Goal: Book appointment/travel/reservation

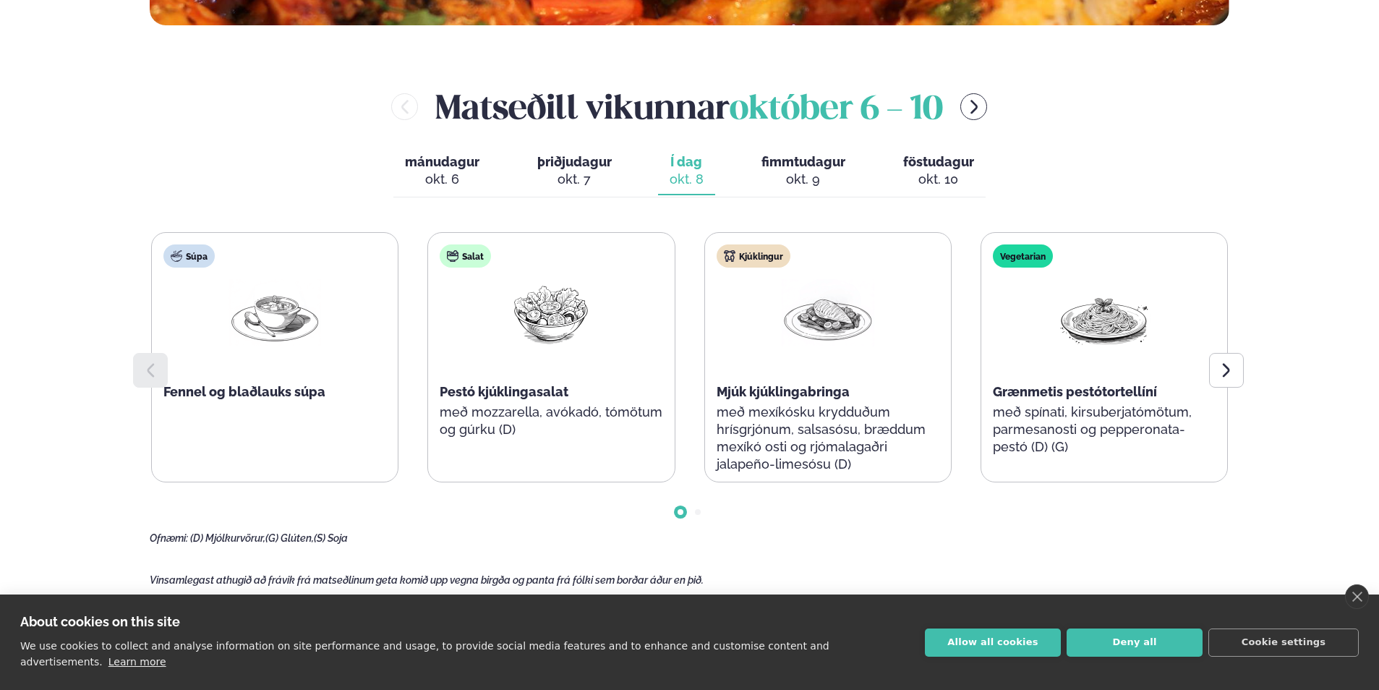
scroll to position [651, 0]
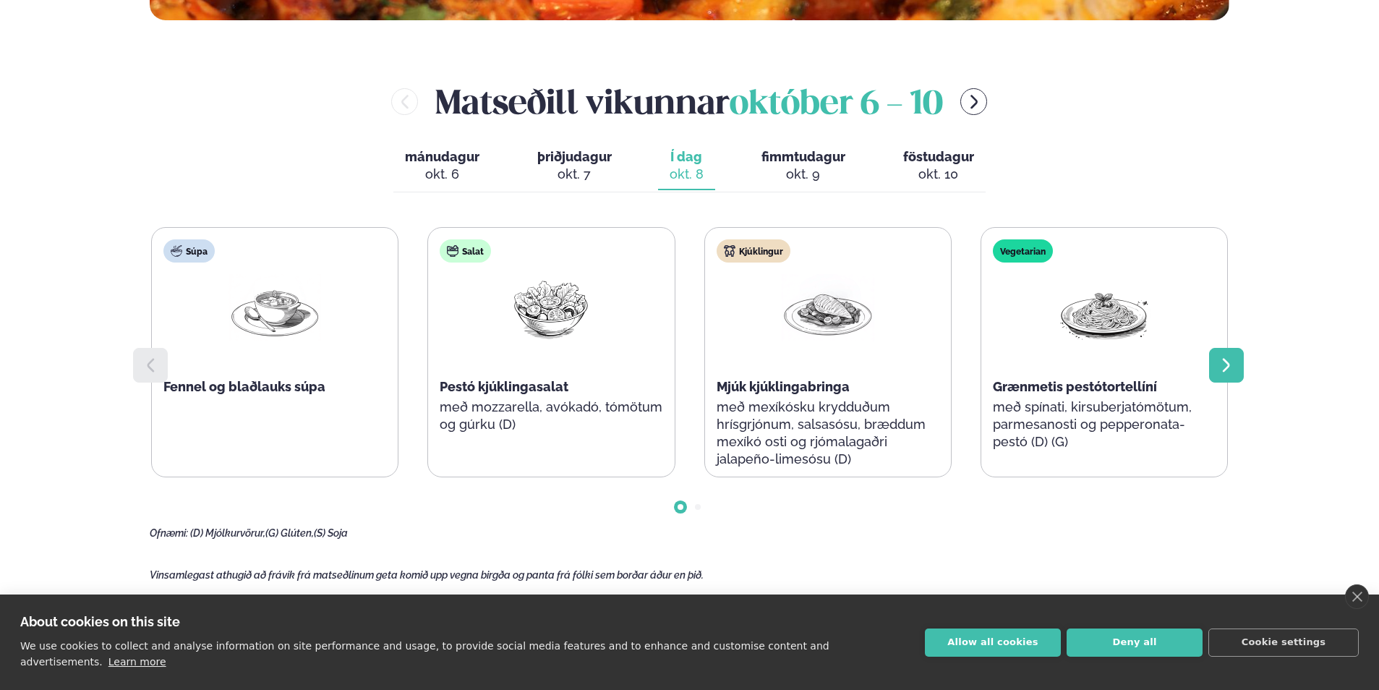
click at [1234, 369] on icon at bounding box center [1226, 365] width 17 height 17
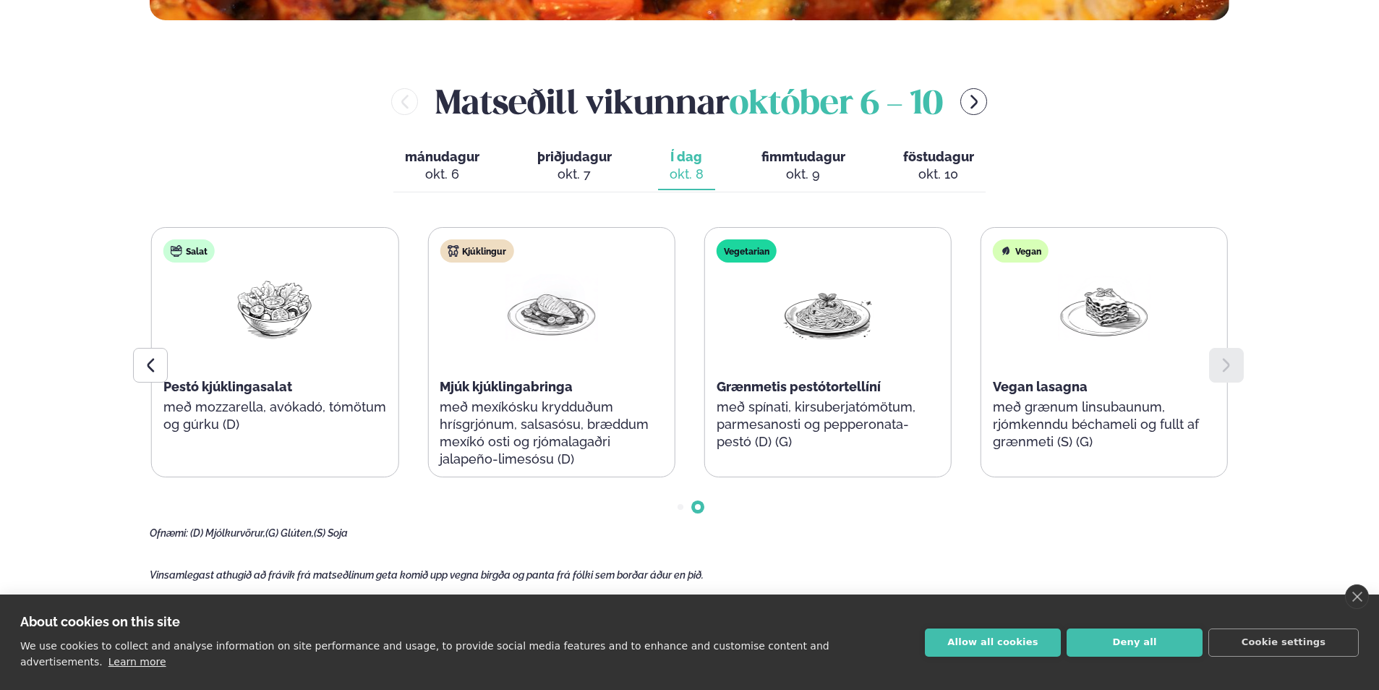
click at [1234, 369] on icon at bounding box center [1226, 365] width 17 height 17
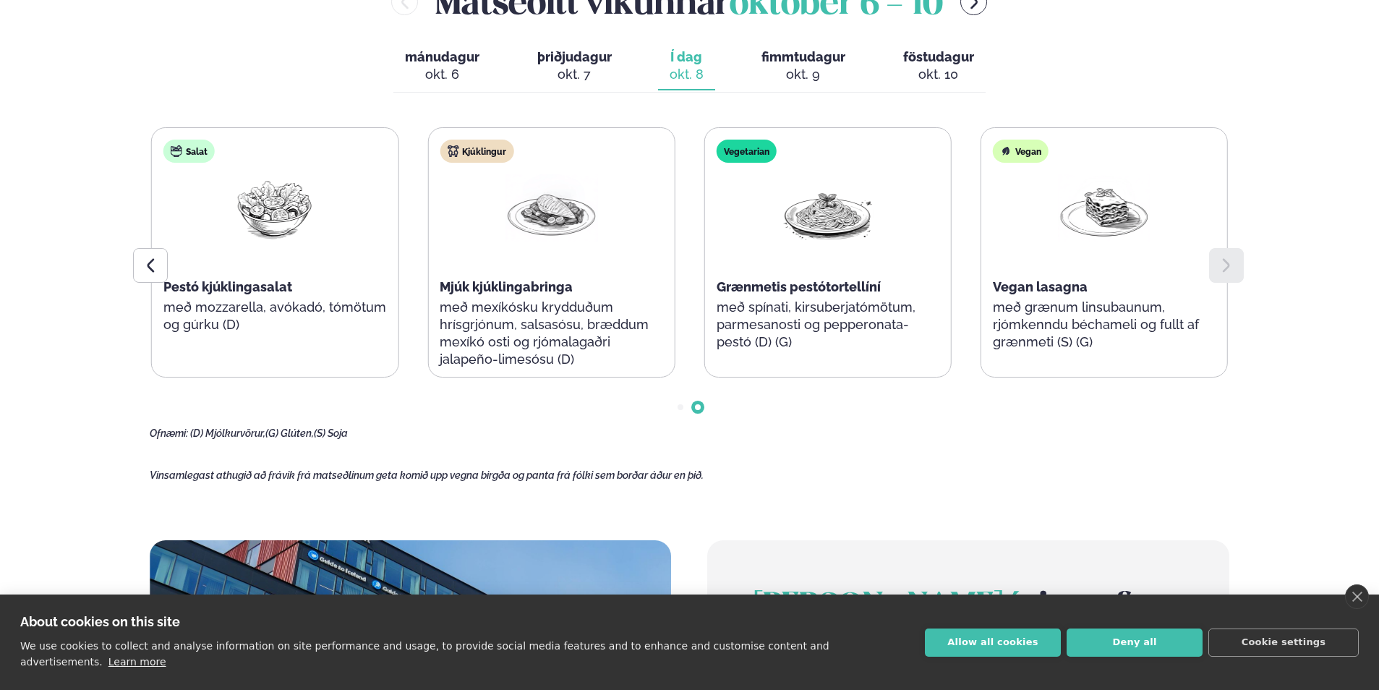
scroll to position [579, 0]
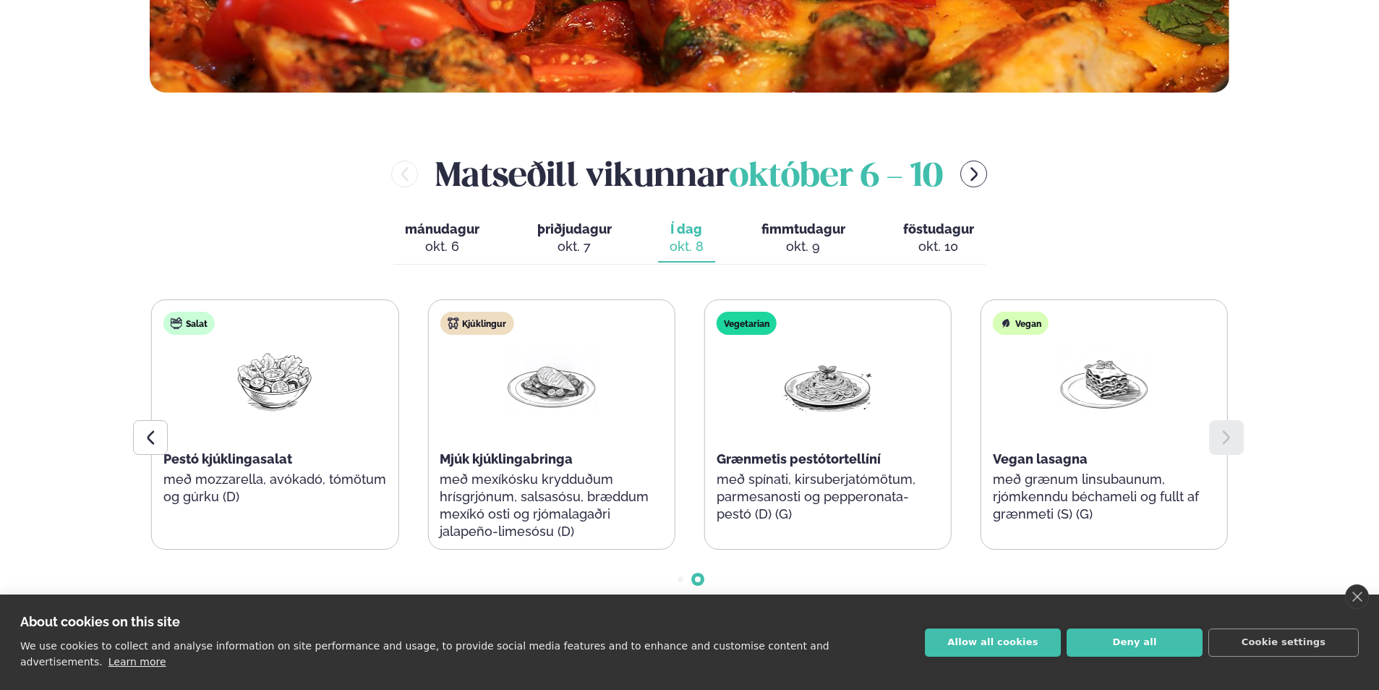
click at [801, 246] on div "okt. 9" at bounding box center [804, 246] width 84 height 17
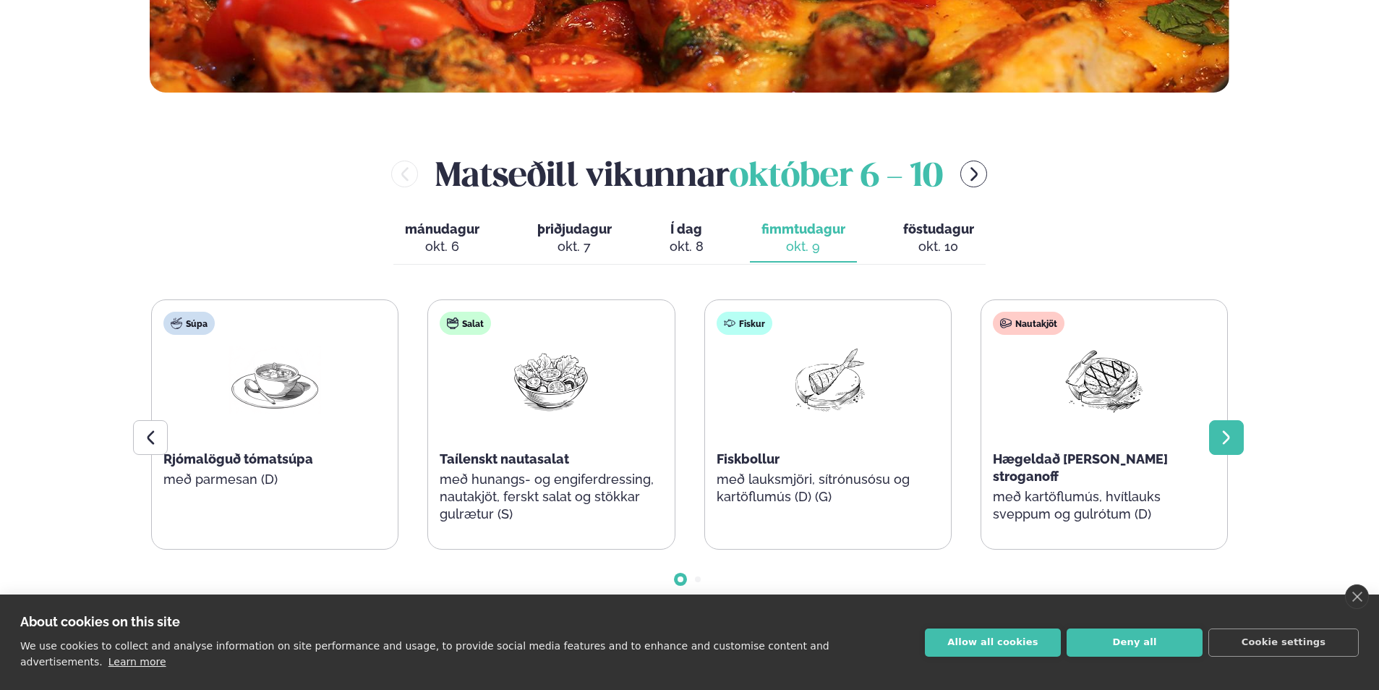
click at [1223, 433] on icon at bounding box center [1226, 437] width 17 height 17
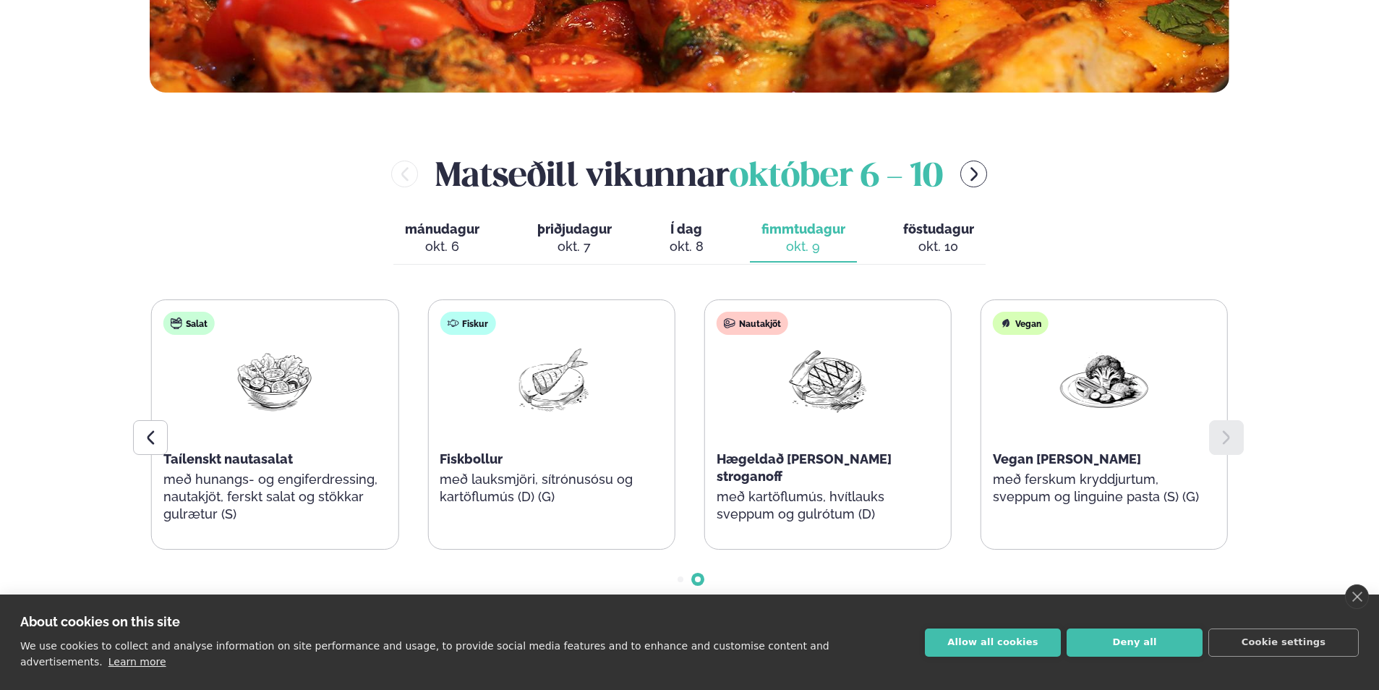
click at [949, 241] on div "okt. 10" at bounding box center [938, 246] width 71 height 17
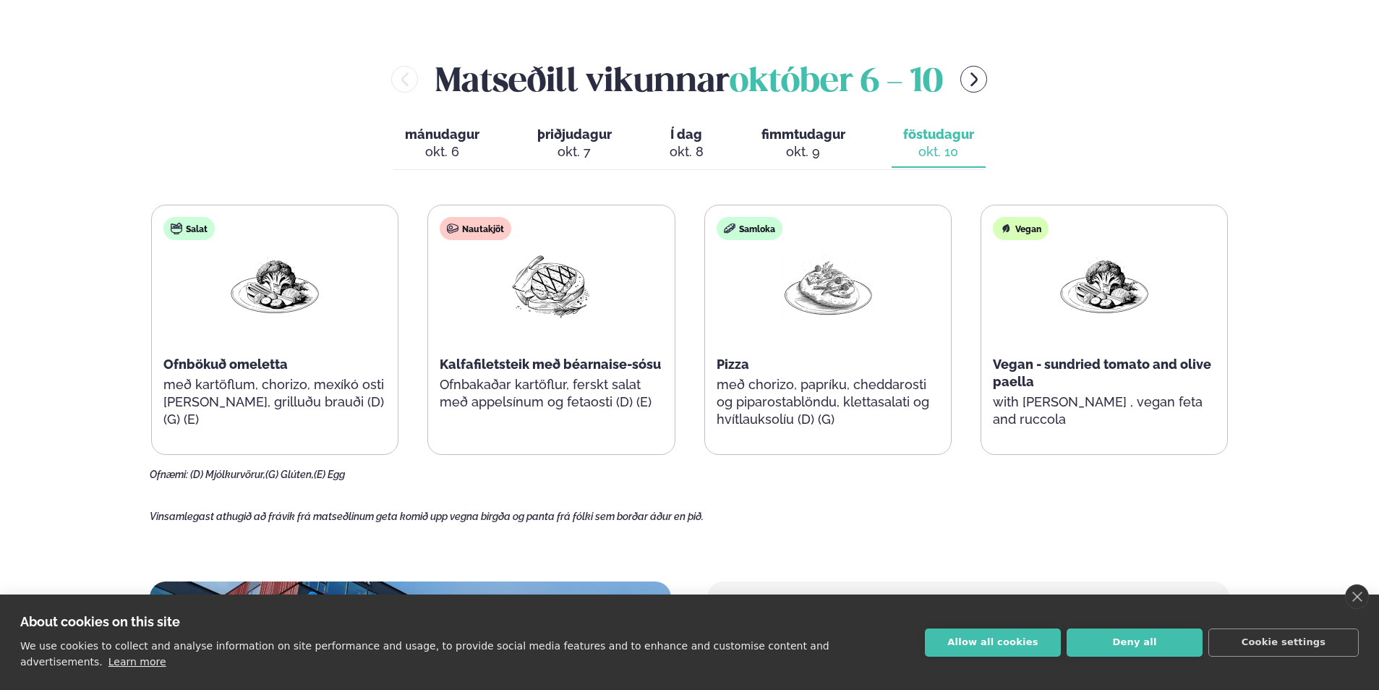
scroll to position [651, 0]
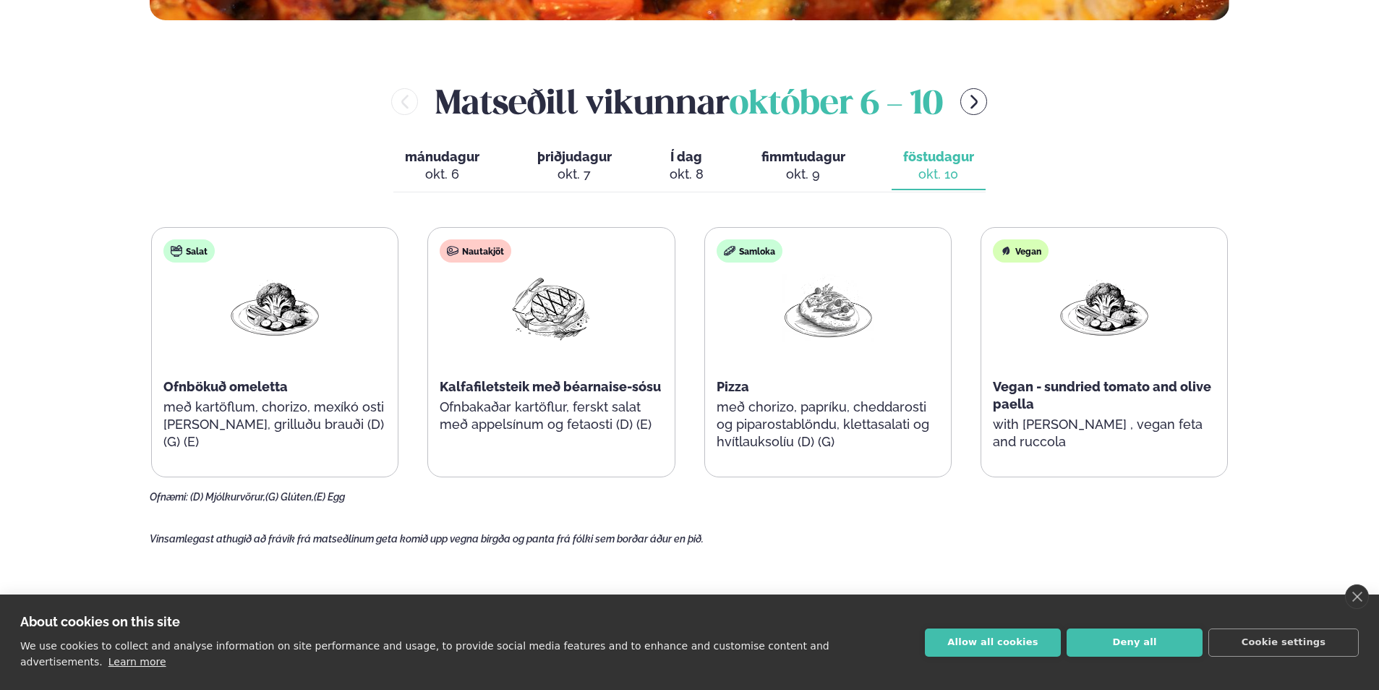
click at [444, 163] on span "mánudagur" at bounding box center [442, 156] width 74 height 15
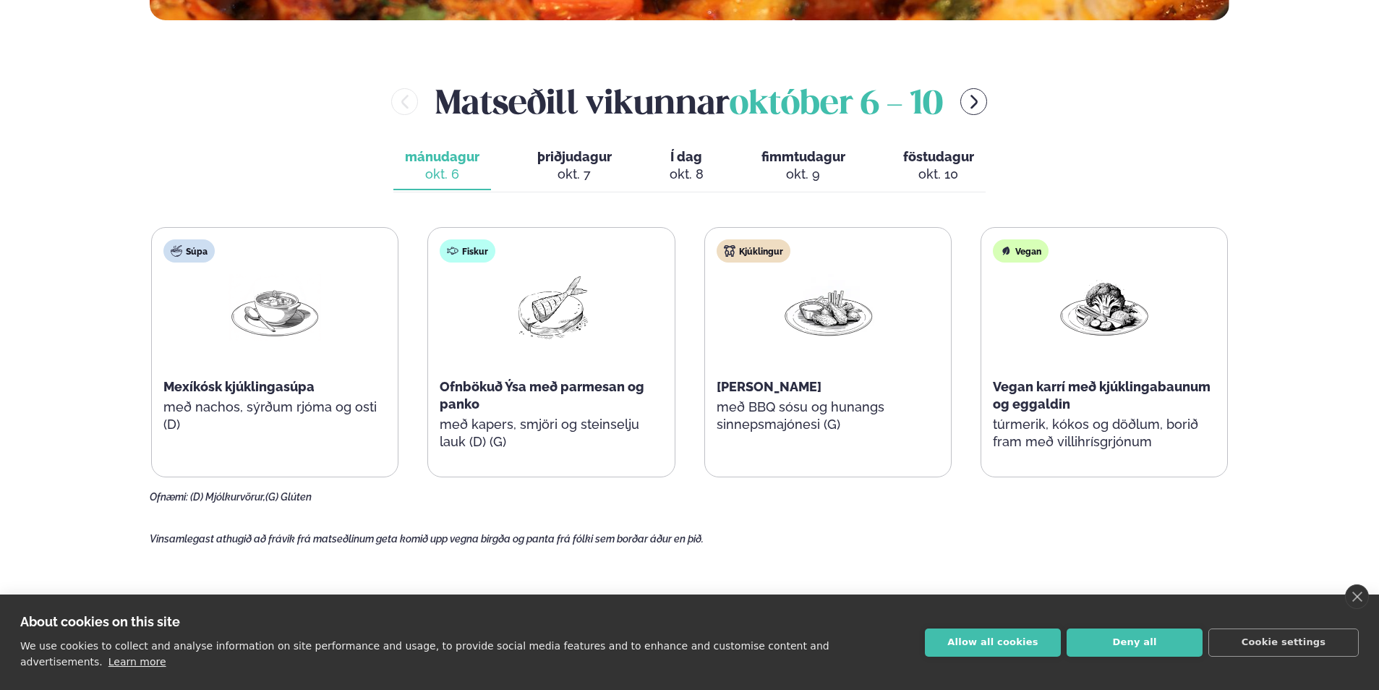
click at [559, 173] on div "okt. 7" at bounding box center [574, 174] width 74 height 17
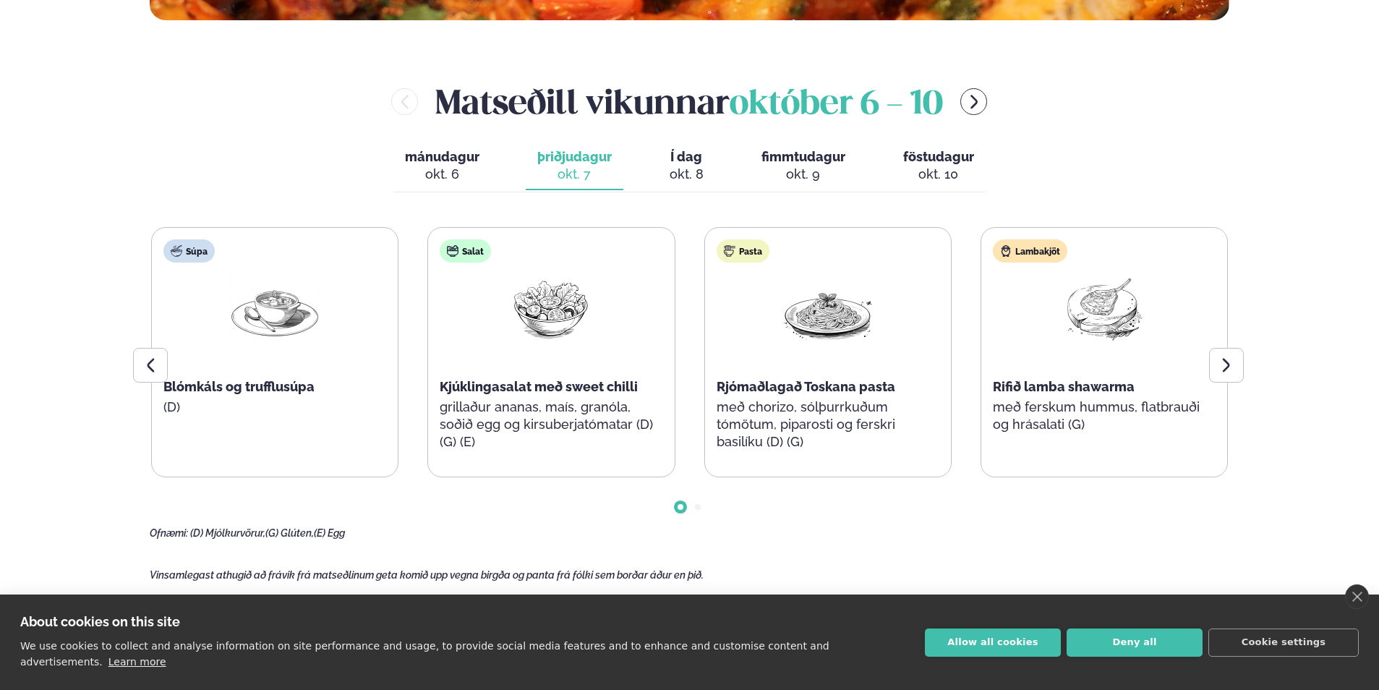
click at [675, 179] on div "okt. 8" at bounding box center [687, 174] width 34 height 17
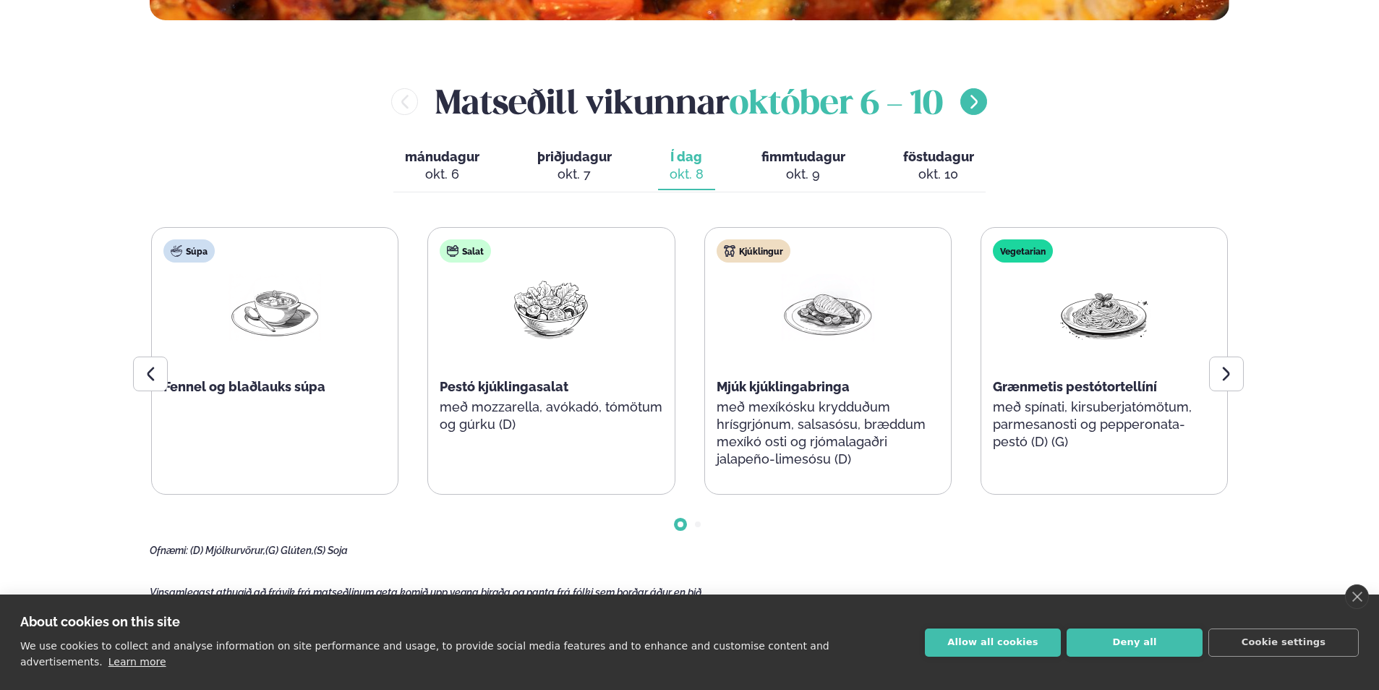
click at [972, 102] on icon "menu-btn-right" at bounding box center [974, 101] width 17 height 17
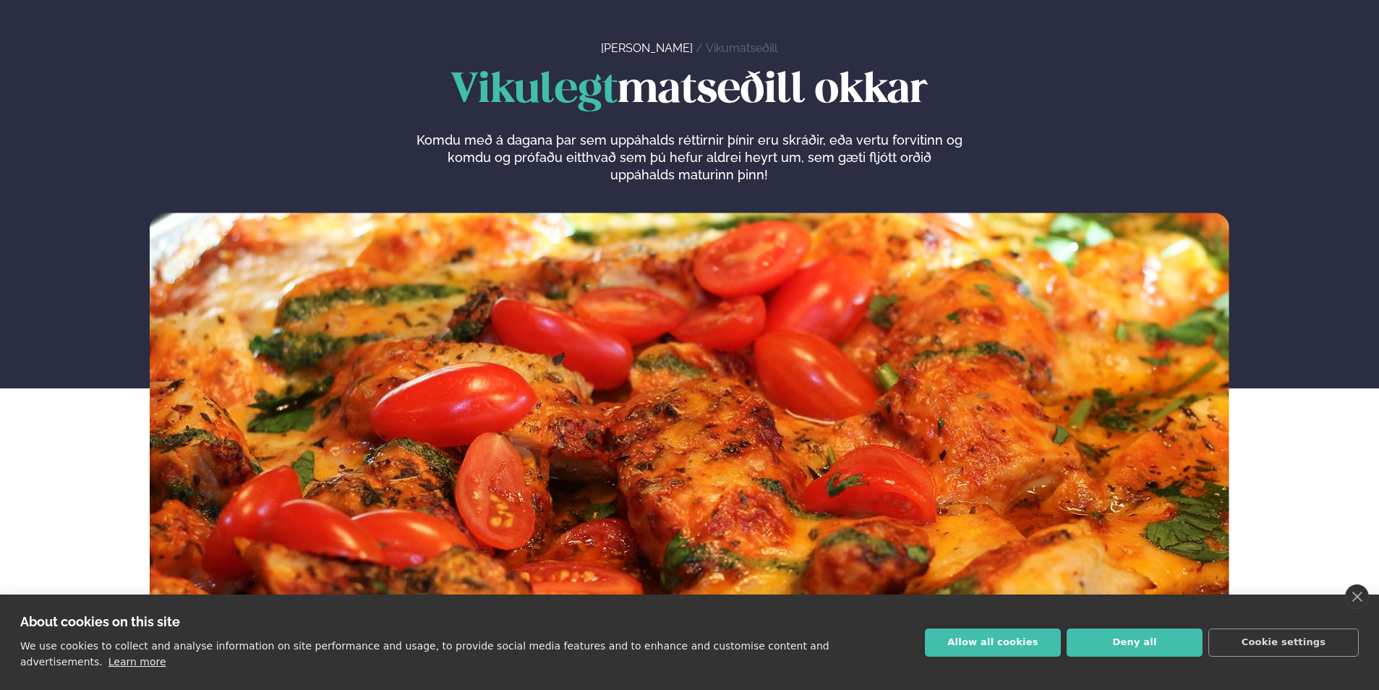
scroll to position [0, 0]
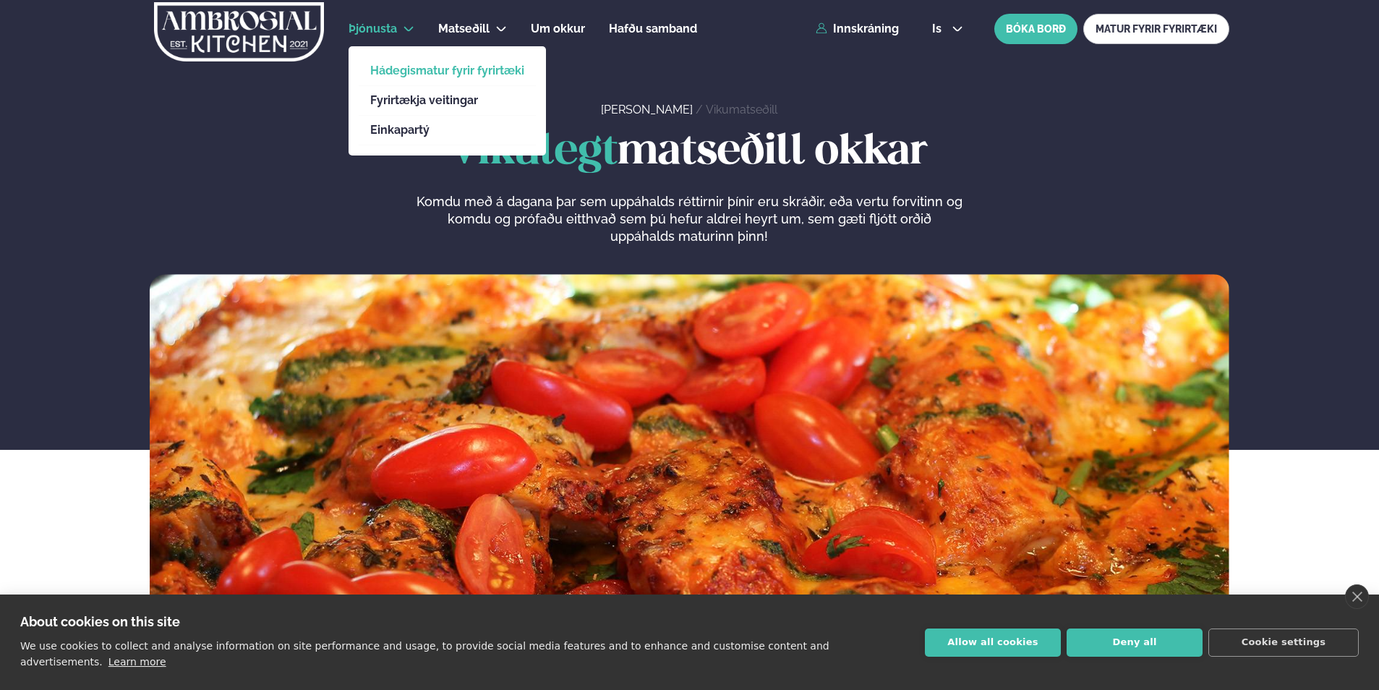
click at [427, 74] on link "Hádegismatur fyrir fyrirtæki" at bounding box center [447, 71] width 154 height 12
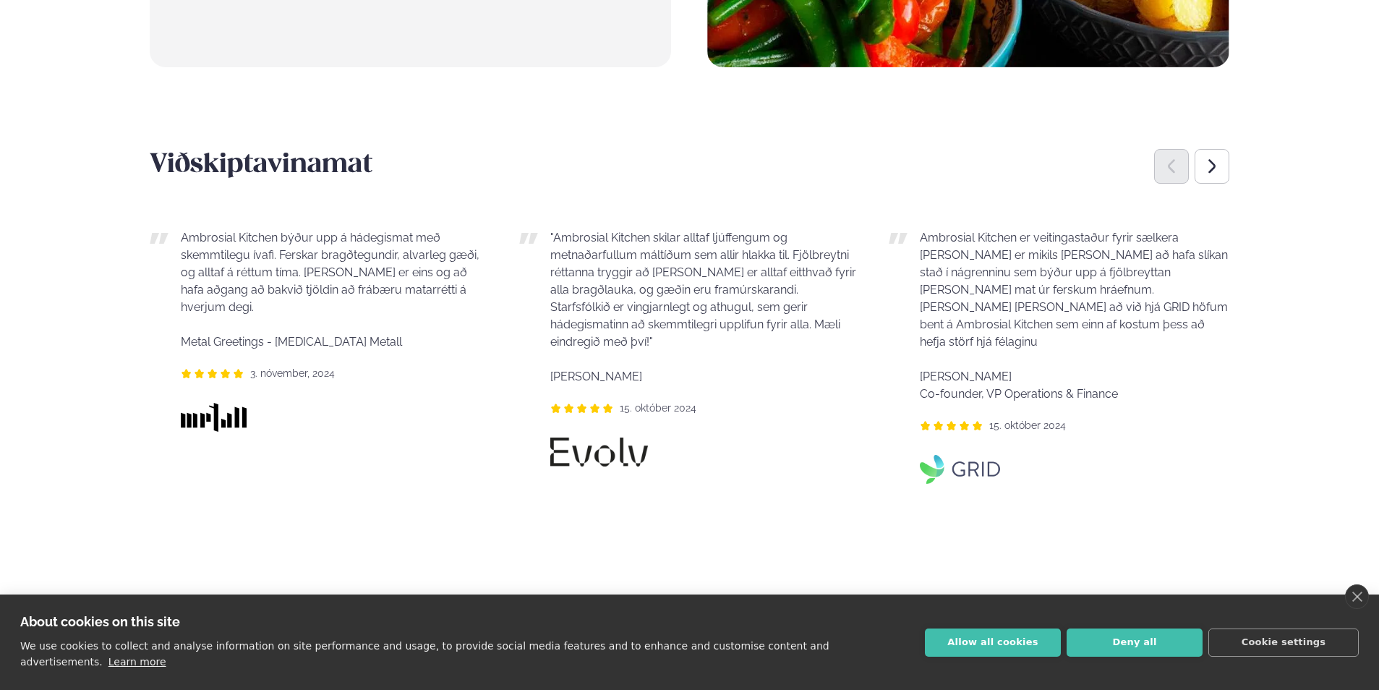
scroll to position [1085, 0]
